Goal: Transaction & Acquisition: Purchase product/service

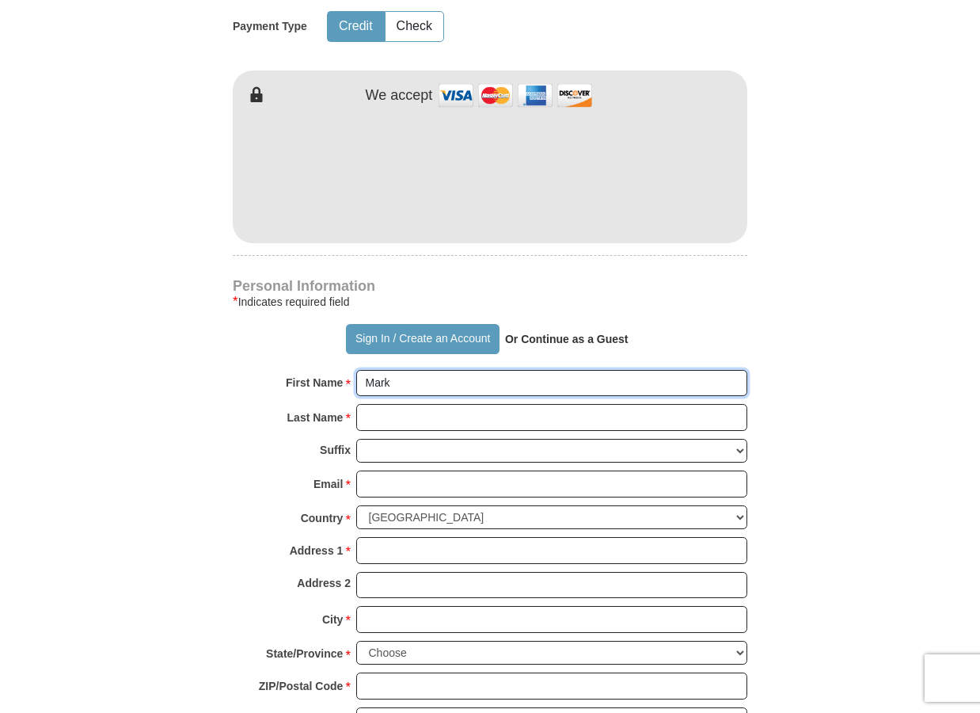
scroll to position [839, 0]
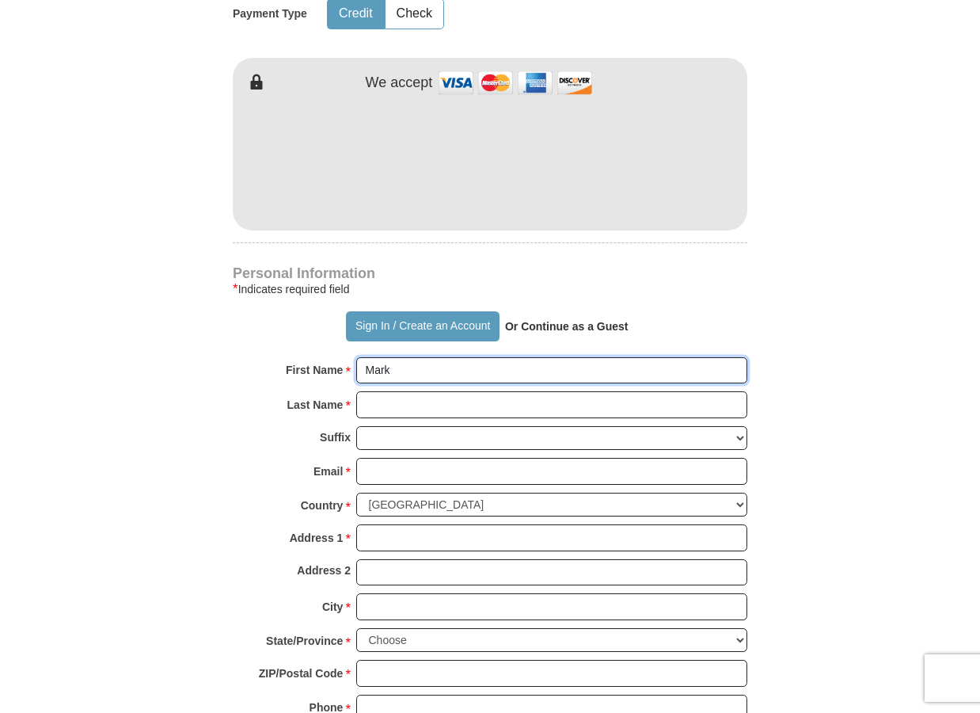
type input "Mark"
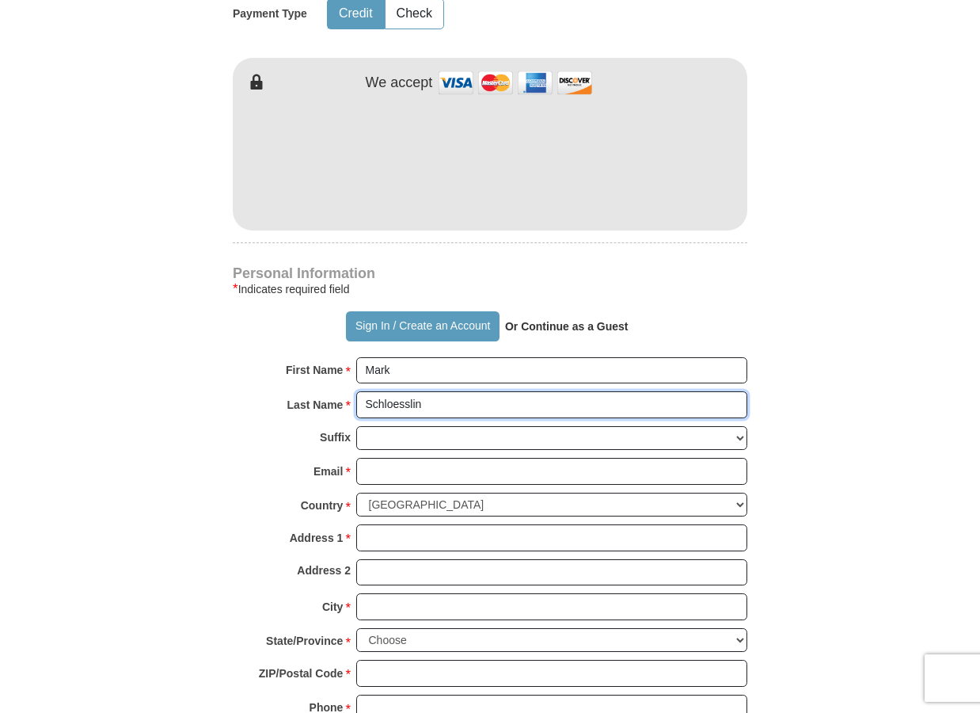
type input "Schloesslin"
click at [785, 474] on form "Already have an account? Sign in for faster giving. Don't have an account? Crea…" at bounding box center [490, 196] width 903 height 1943
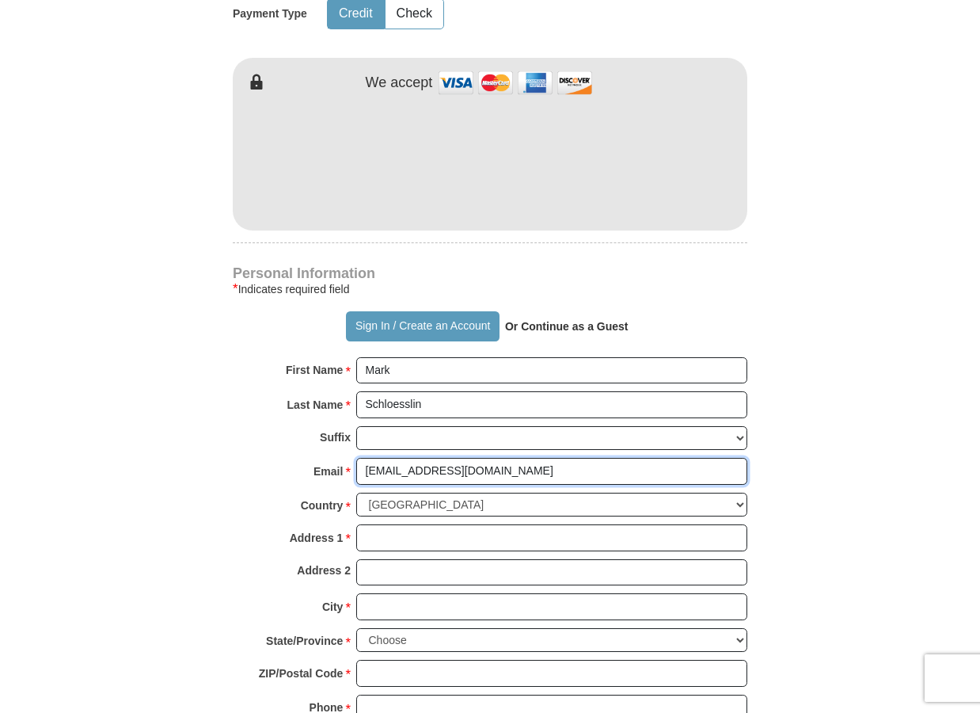
type input "[EMAIL_ADDRESS][DOMAIN_NAME]"
click at [788, 478] on form "Already have an account? Sign in for faster giving. Don't have an account? Crea…" at bounding box center [490, 196] width 903 height 1943
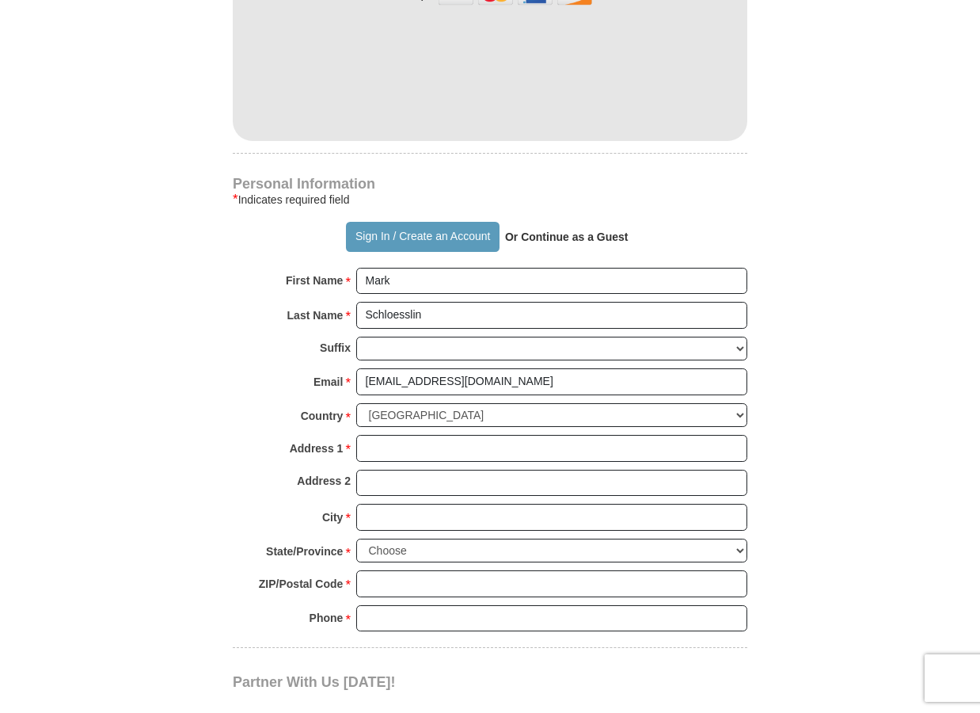
scroll to position [931, 0]
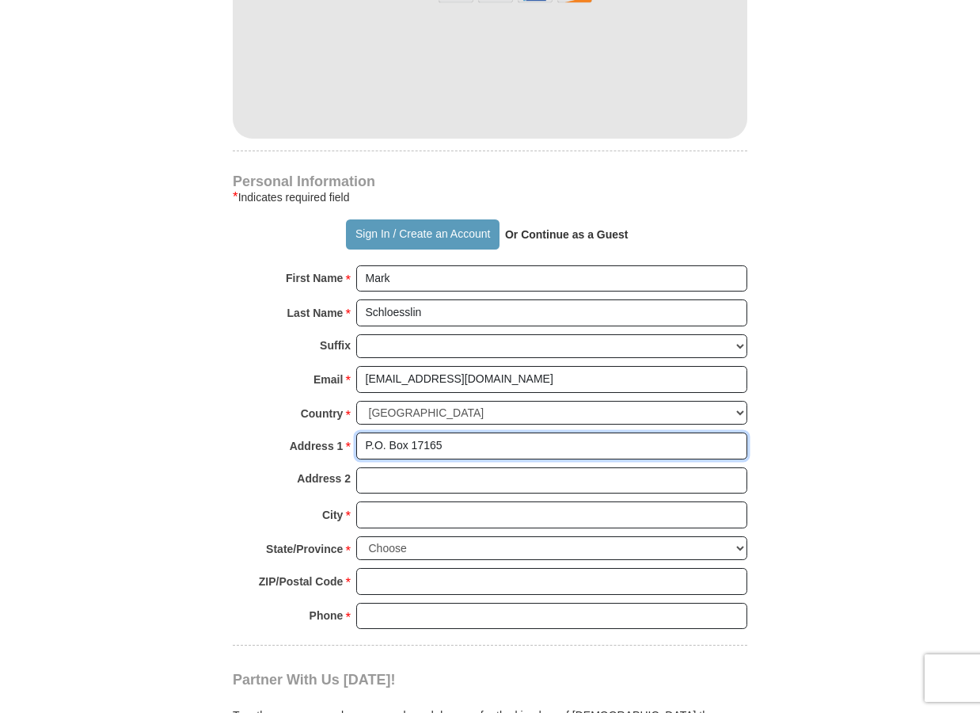
type input "P.O. Box 17165"
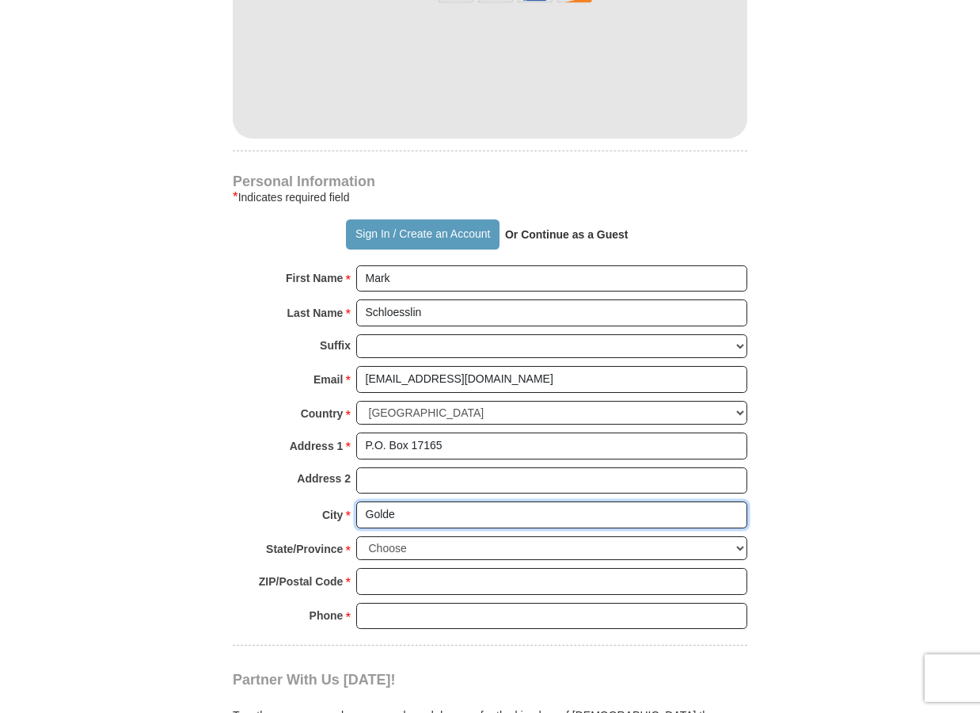
type input "Golden"
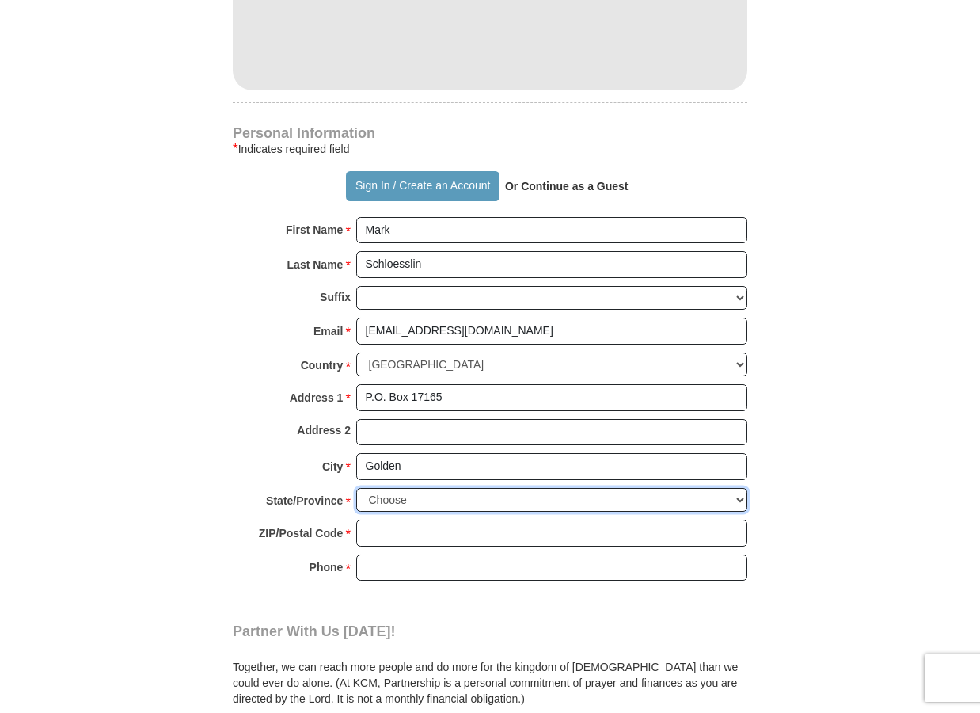
scroll to position [980, 0]
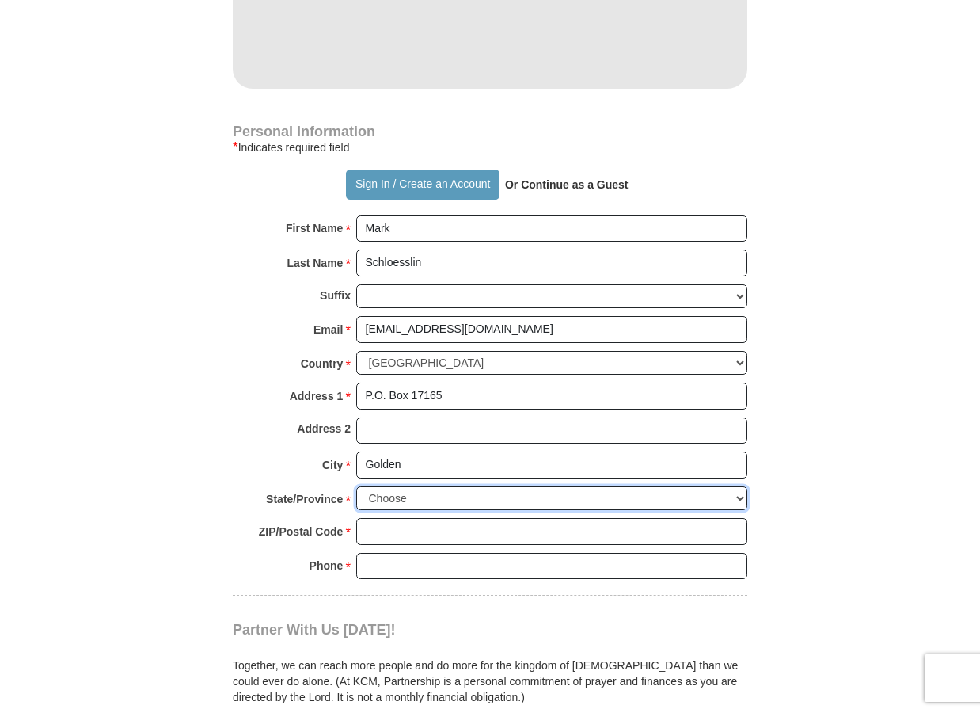
select select "CO"
type input "80402"
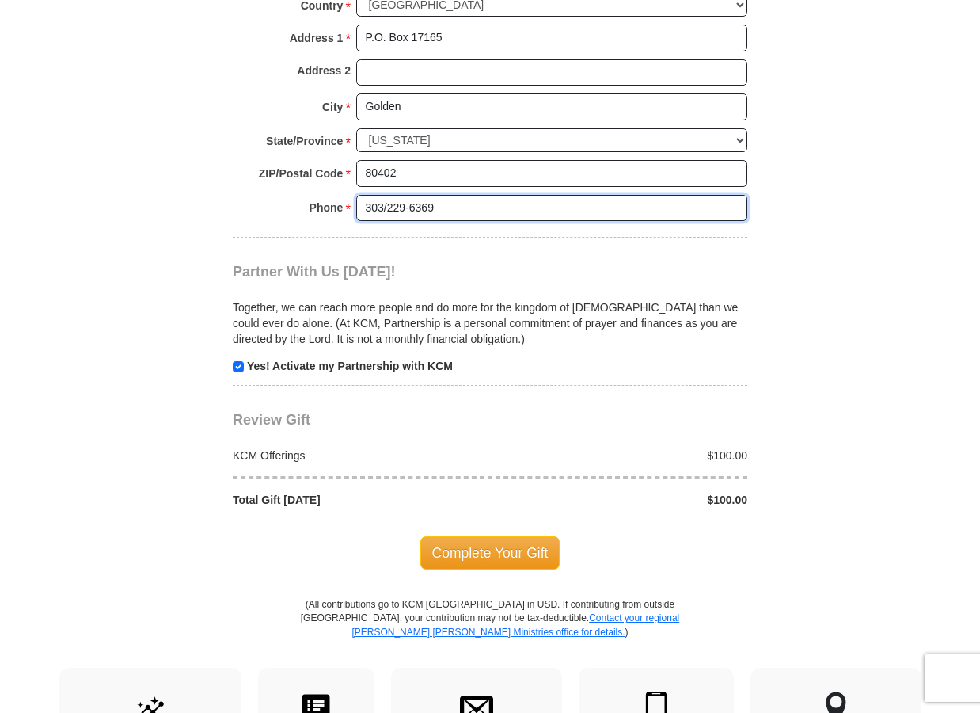
scroll to position [1344, 0]
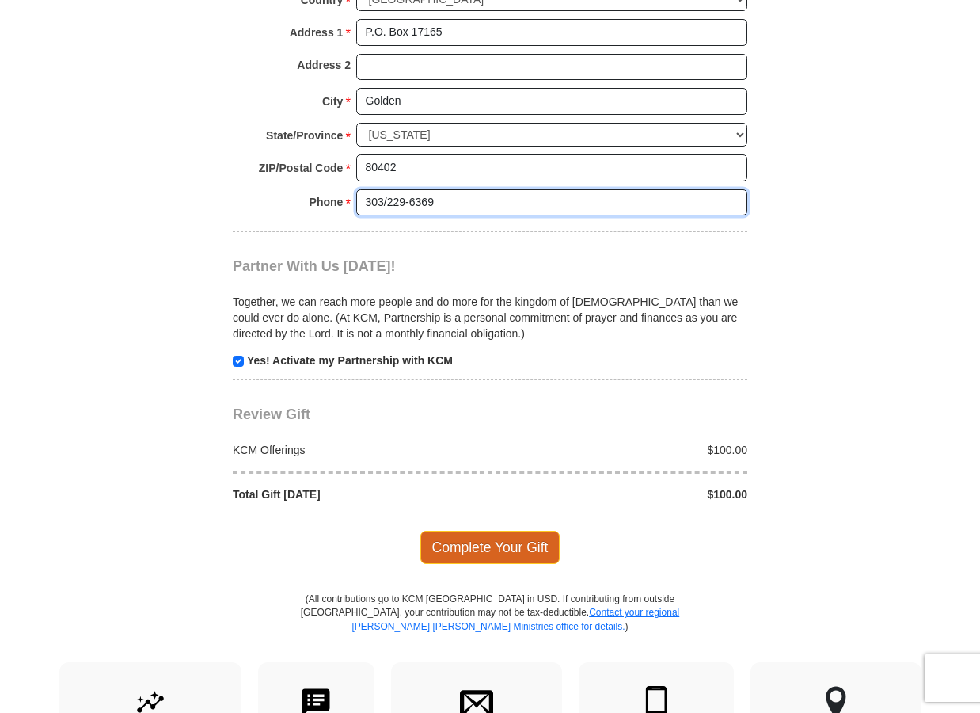
type input "303/229-6369"
click at [488, 531] on span "Complete Your Gift" at bounding box center [491, 547] width 140 height 33
